Goal: Task Accomplishment & Management: Manage account settings

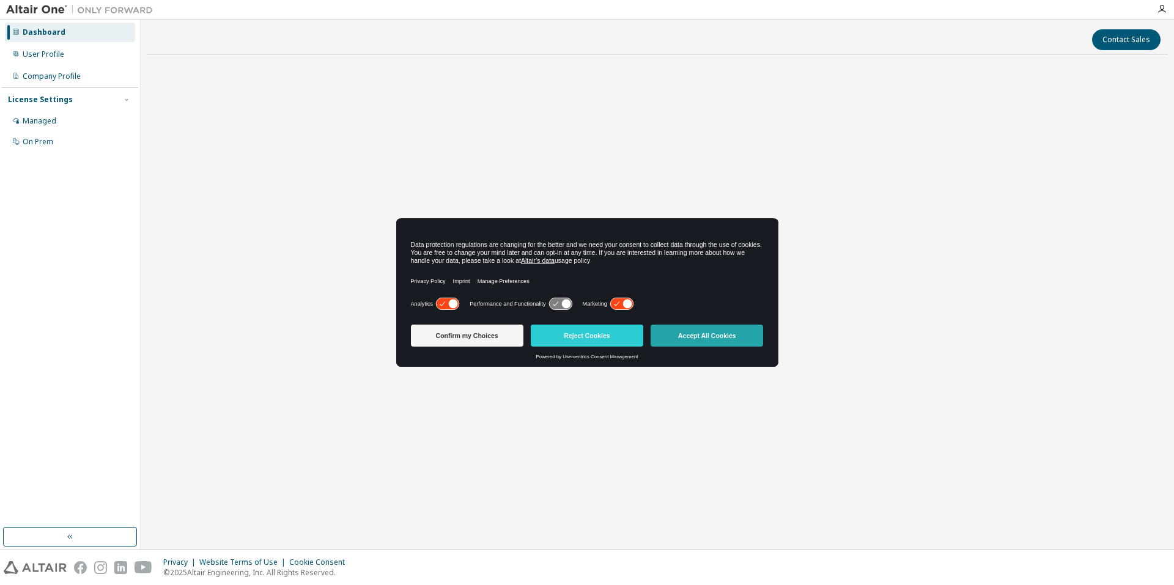
click at [721, 337] on button "Accept All Cookies" at bounding box center [706, 336] width 112 height 22
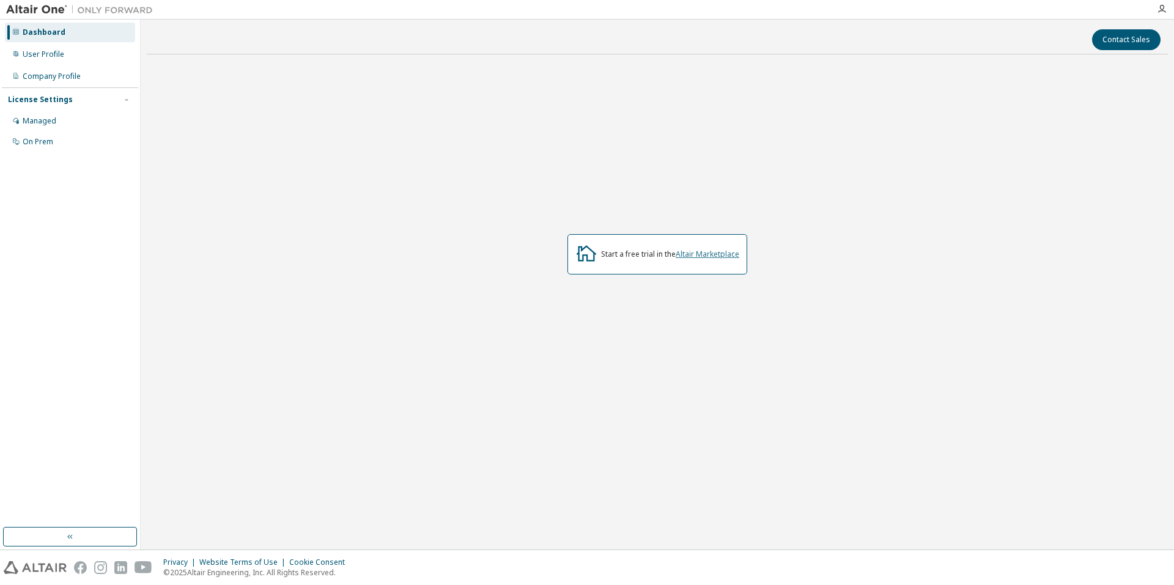
click at [695, 252] on link "Altair Marketplace" at bounding box center [707, 254] width 64 height 10
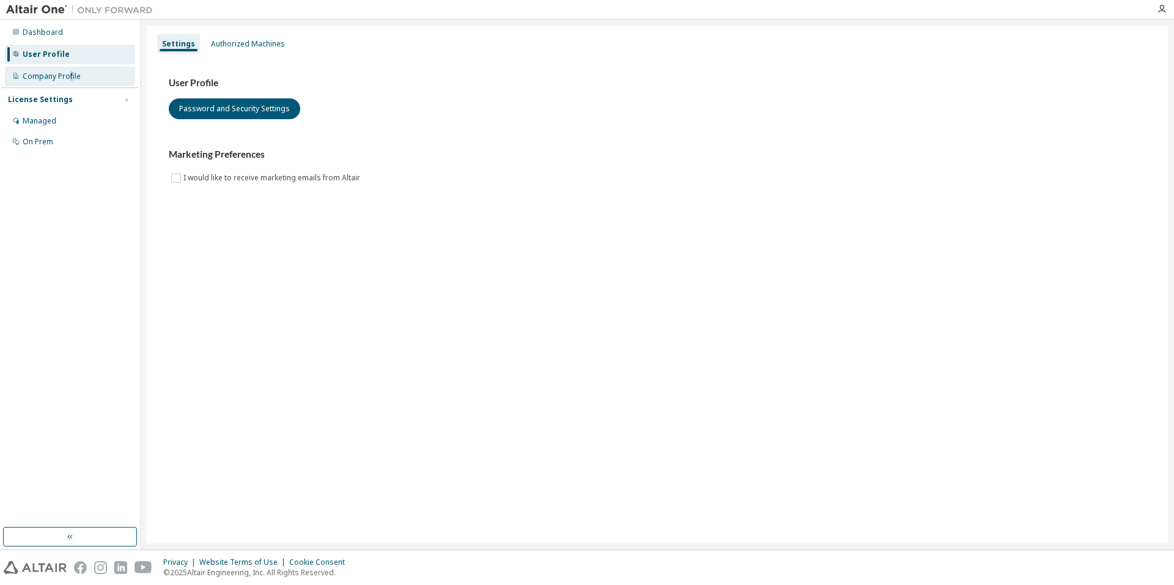
click at [71, 73] on div "Company Profile" at bounding box center [52, 77] width 58 height 10
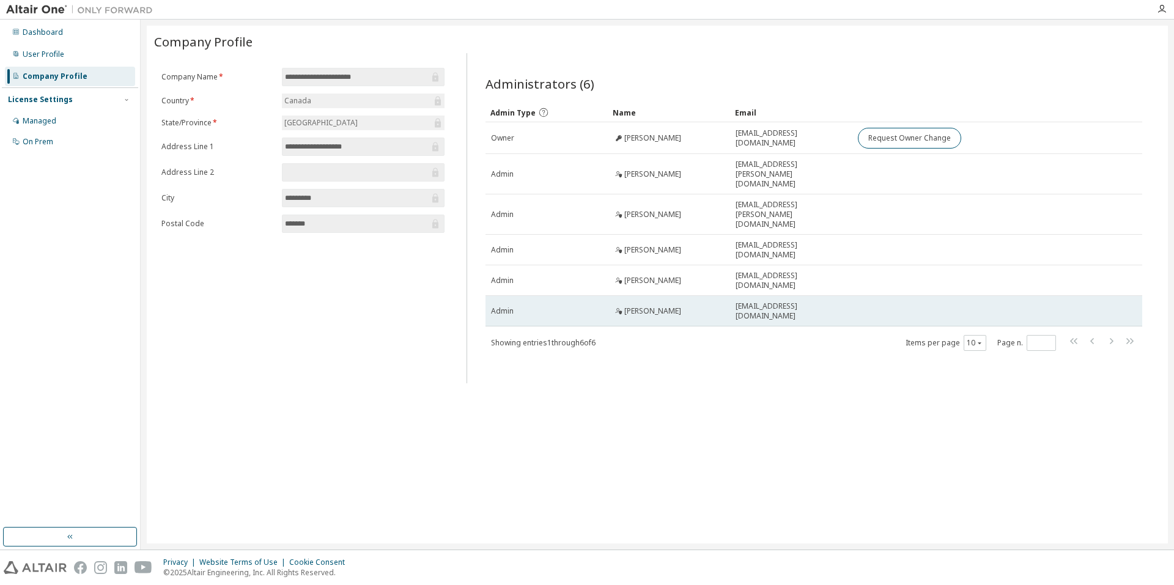
click at [775, 301] on span "mkazerani@uwaterloo.ca" at bounding box center [790, 311] width 111 height 20
click at [745, 301] on span "mkazerani@uwaterloo.ca" at bounding box center [790, 311] width 111 height 20
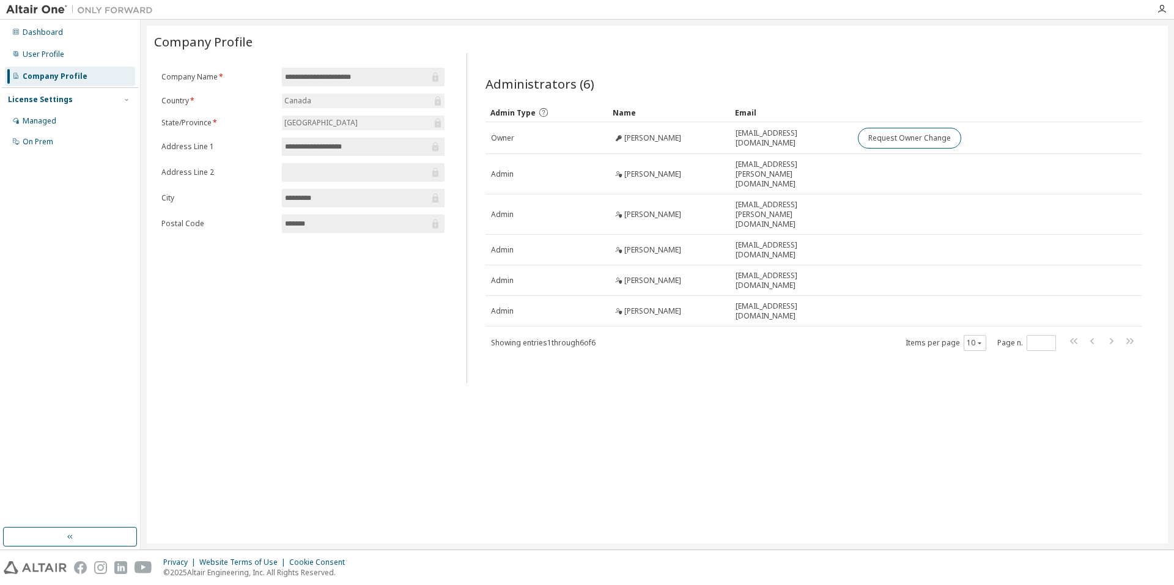
click at [381, 304] on div "**********" at bounding box center [303, 218] width 298 height 330
click at [232, 303] on div "**********" at bounding box center [303, 218] width 298 height 330
click at [42, 121] on div "Managed" at bounding box center [40, 121] width 34 height 10
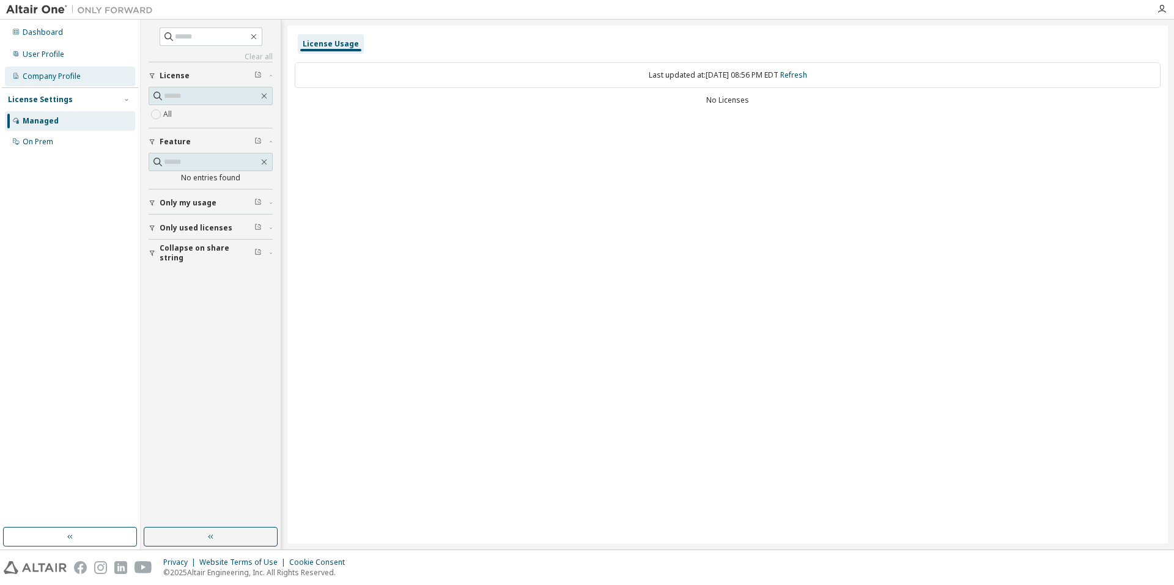
click at [43, 72] on div "Company Profile" at bounding box center [52, 77] width 58 height 10
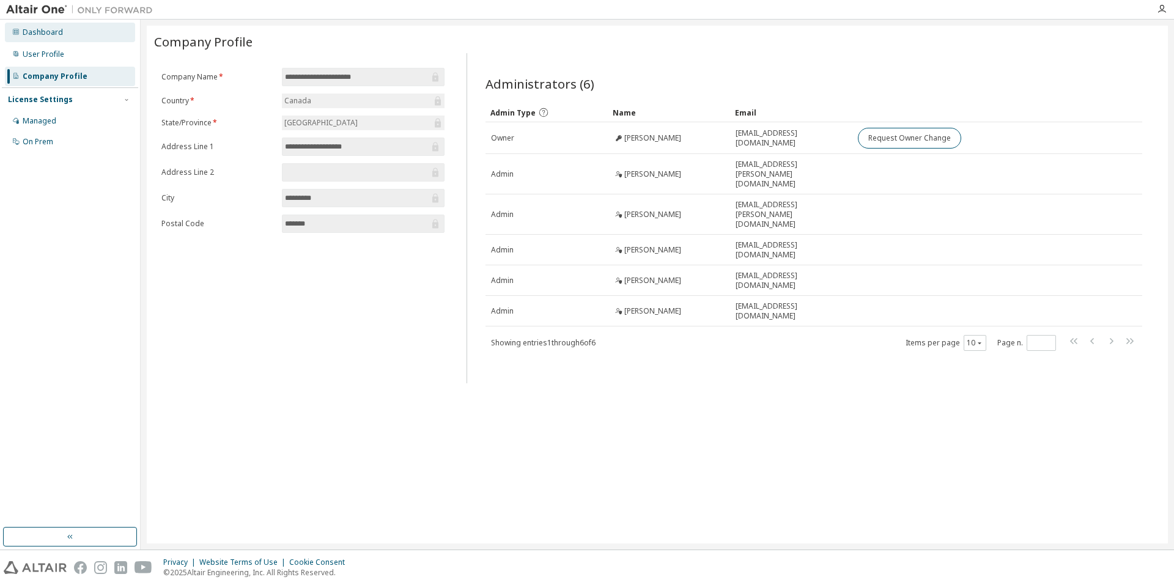
click at [46, 34] on div "Dashboard" at bounding box center [43, 33] width 40 height 10
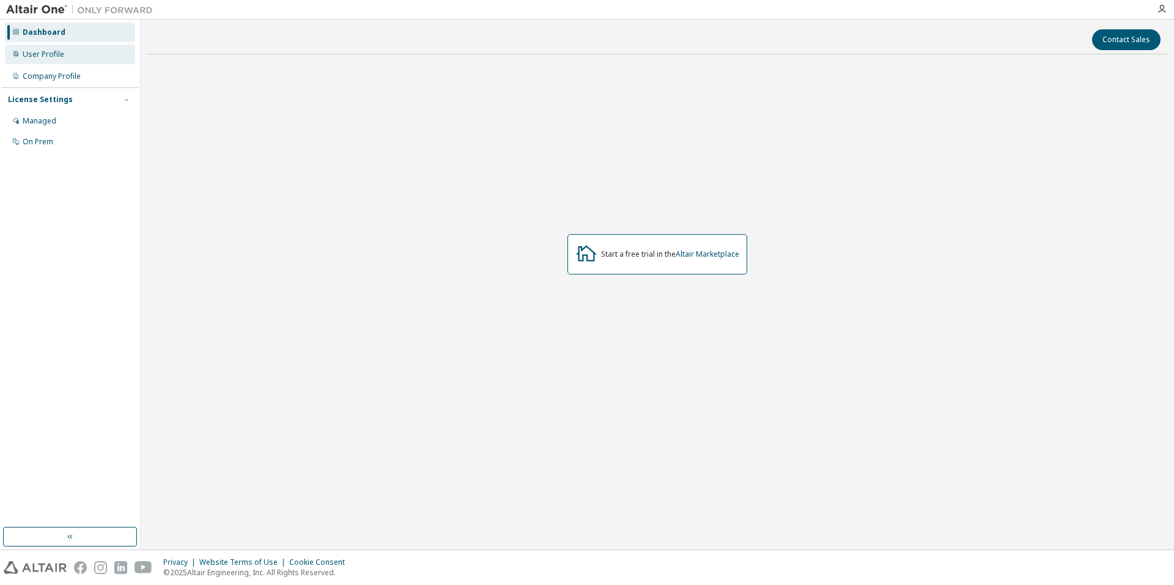
click at [48, 54] on div "User Profile" at bounding box center [44, 55] width 42 height 10
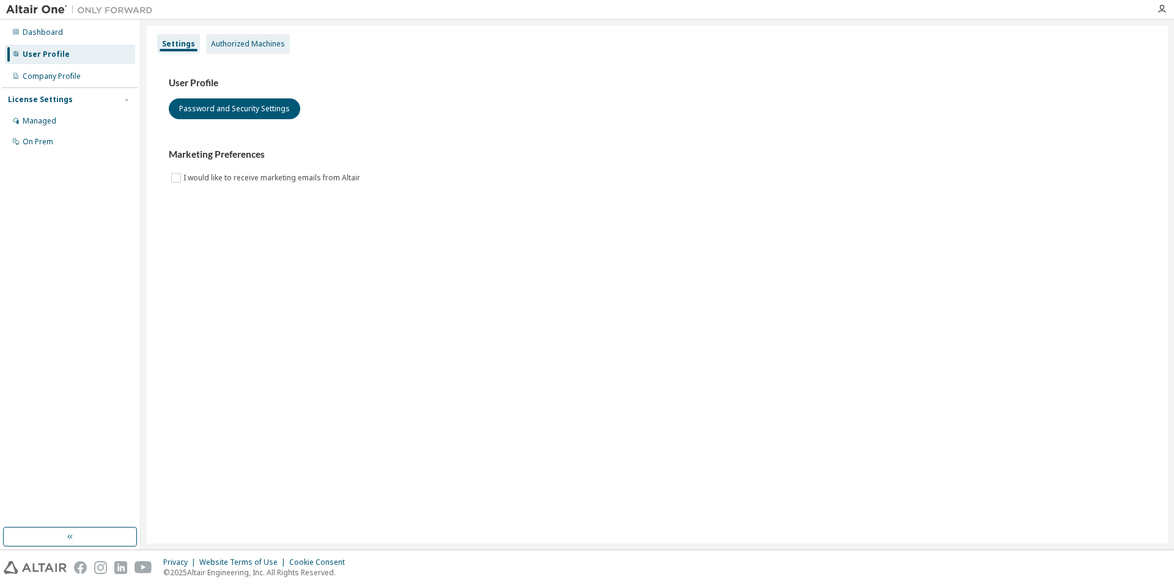
click at [233, 45] on div "Authorized Machines" at bounding box center [248, 44] width 74 height 10
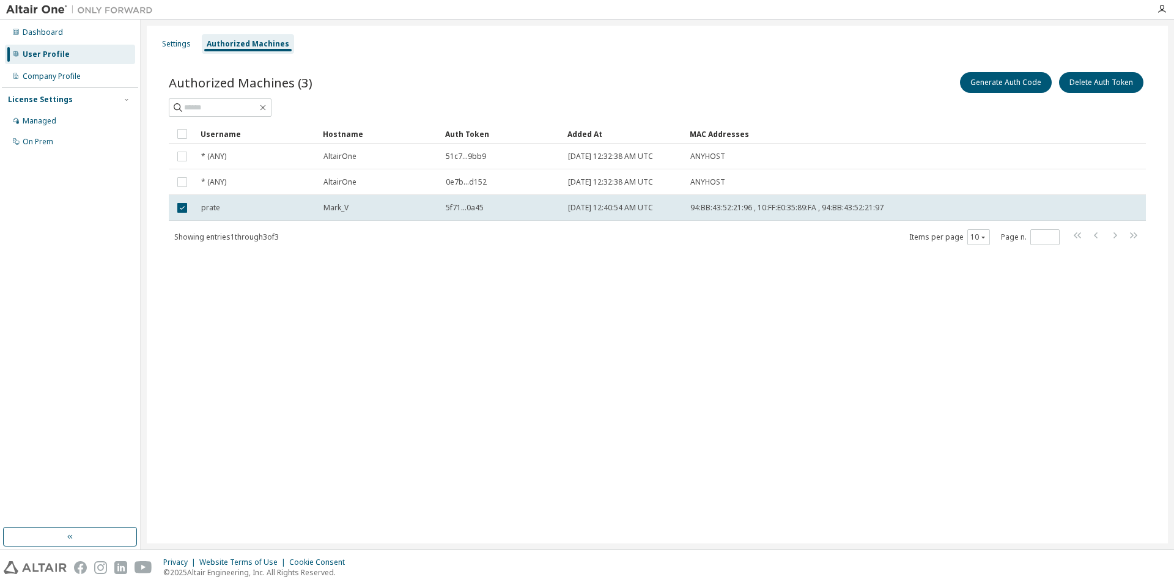
click at [59, 103] on div "License Settings" at bounding box center [40, 100] width 65 height 10
click at [60, 122] on div "Managed" at bounding box center [70, 121] width 130 height 20
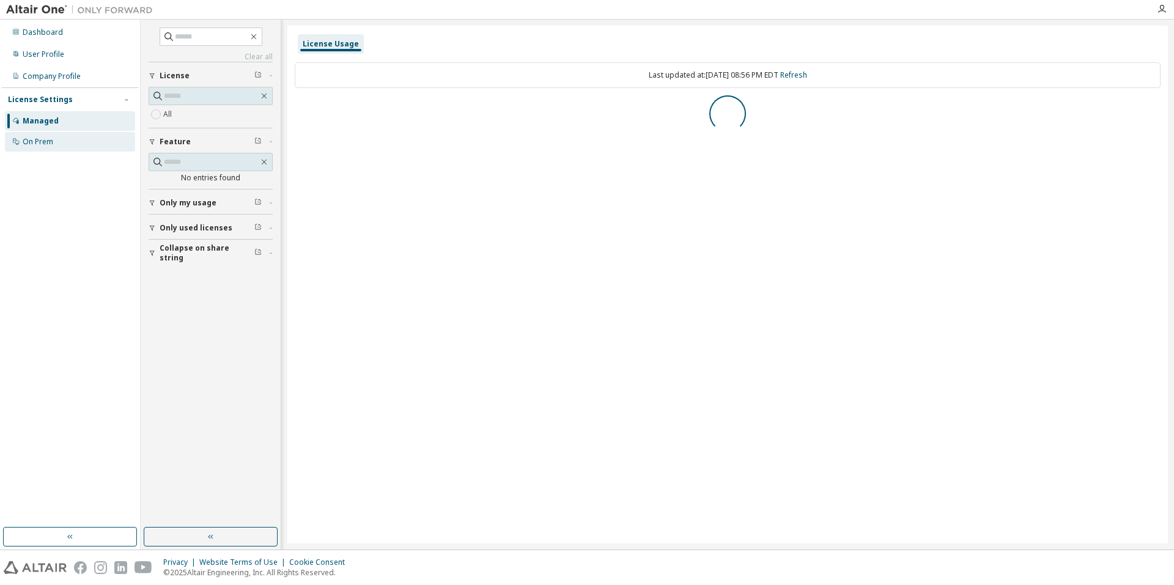
click at [57, 141] on div "On Prem" at bounding box center [70, 142] width 130 height 20
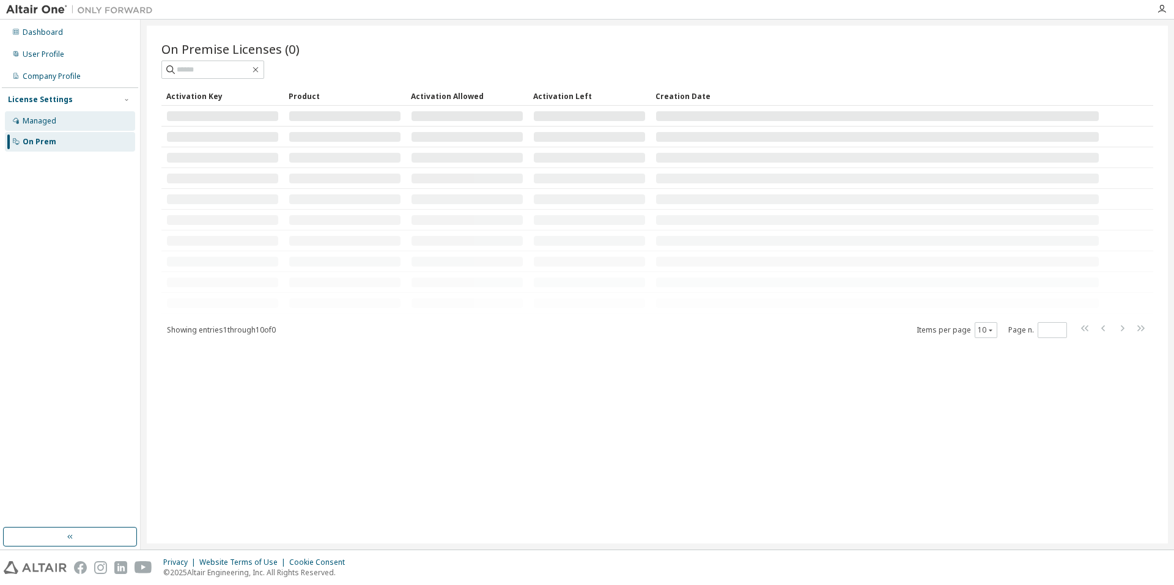
click at [54, 116] on div "Managed" at bounding box center [40, 121] width 34 height 10
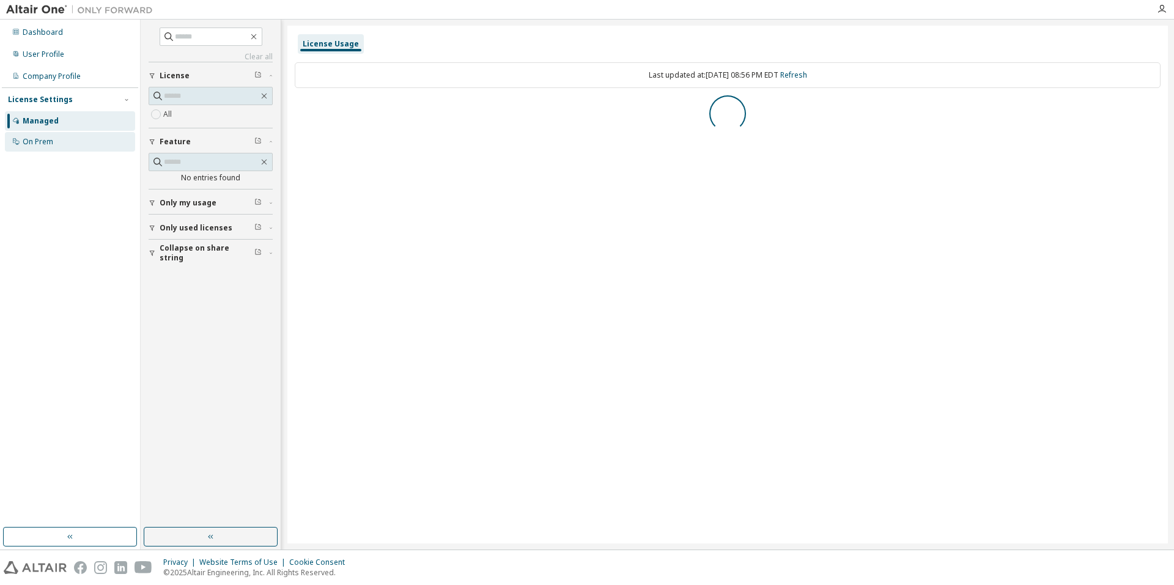
click at [55, 139] on div "On Prem" at bounding box center [70, 142] width 130 height 20
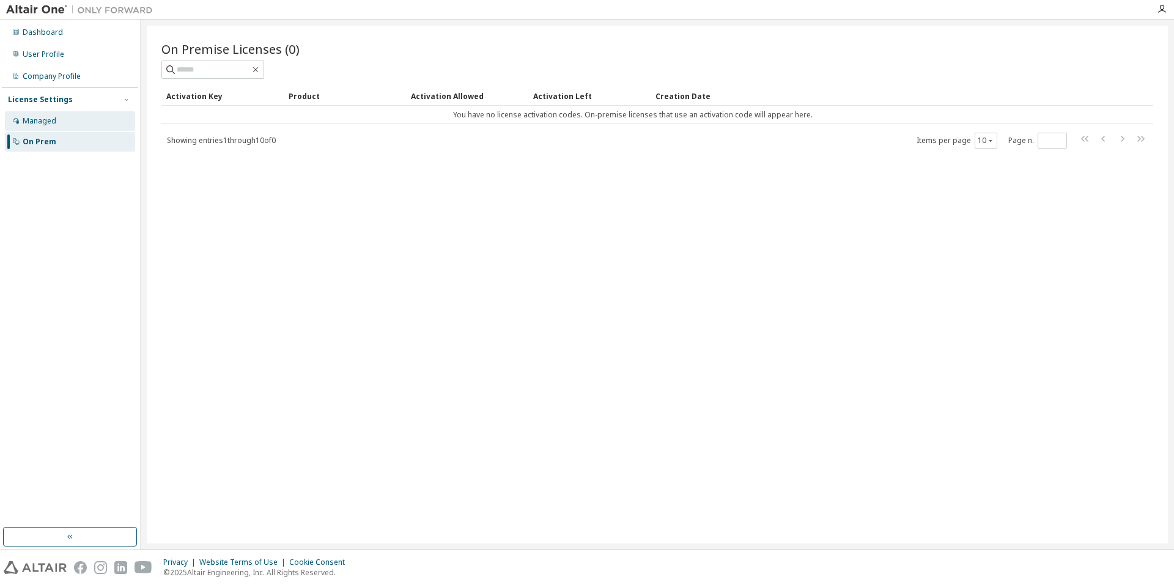
click at [52, 115] on div "Managed" at bounding box center [70, 121] width 130 height 20
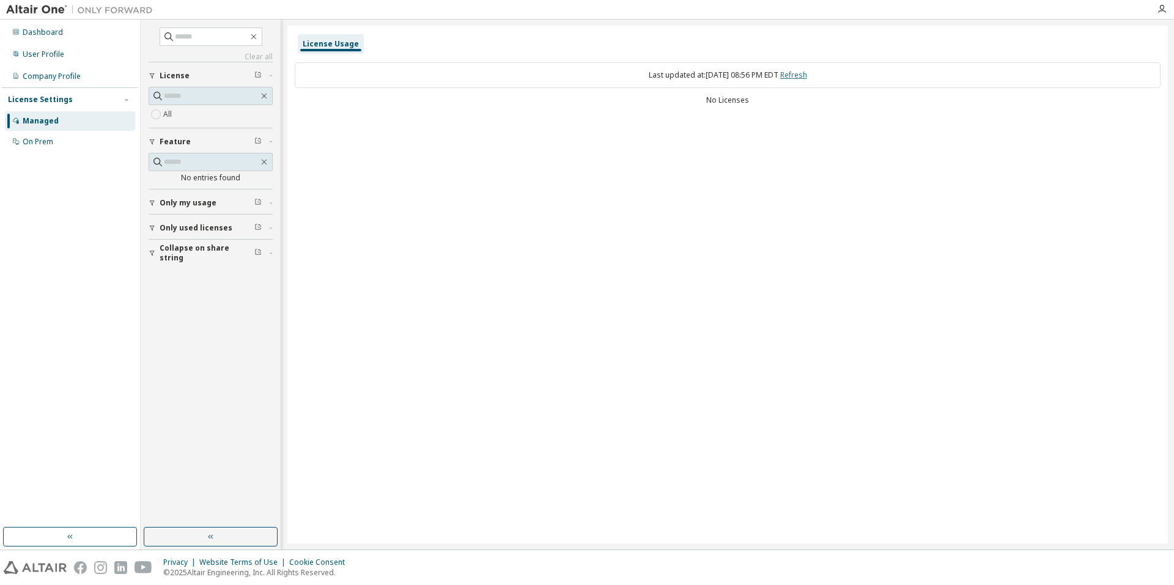
click at [807, 75] on link "Refresh" at bounding box center [793, 75] width 27 height 10
